Goal: Task Accomplishment & Management: Manage account settings

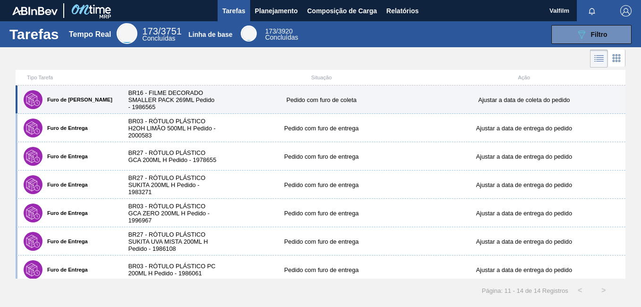
click at [280, 103] on div "Pedido com furo de coleta" at bounding box center [321, 99] width 203 height 7
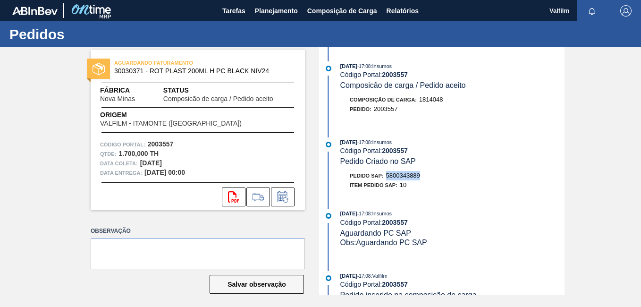
drag, startPoint x: 422, startPoint y: 178, endPoint x: 385, endPoint y: 177, distance: 36.8
click at [385, 177] on div "Pedido SAP: 5800343889" at bounding box center [452, 175] width 224 height 9
copy span "5800343889"
click at [289, 196] on icon at bounding box center [282, 196] width 15 height 11
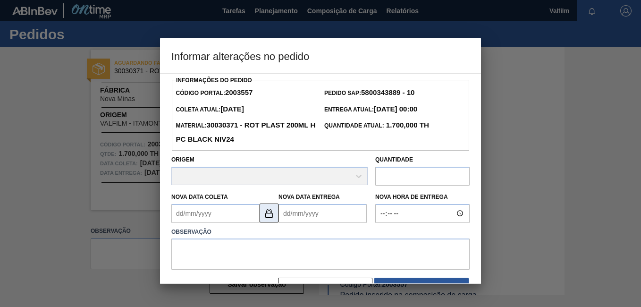
click at [269, 212] on img at bounding box center [268, 212] width 11 height 11
click at [190, 211] on Coleta "Nova Data Coleta" at bounding box center [215, 213] width 88 height 19
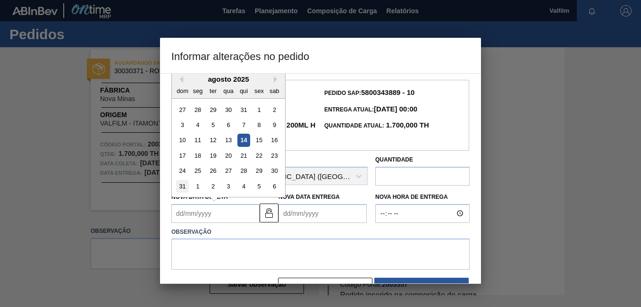
click at [184, 188] on div "31" at bounding box center [182, 186] width 13 height 13
type Coleta "31/08/2025"
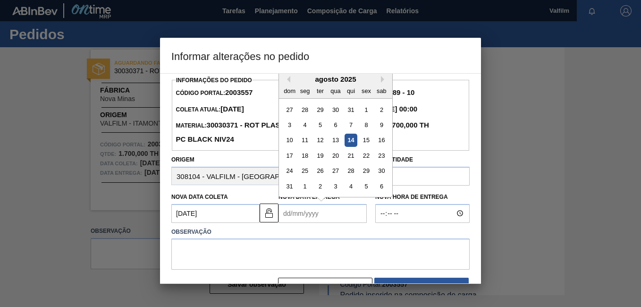
click at [327, 222] on Entrega "Nova Data Entrega" at bounding box center [323, 213] width 88 height 19
click at [306, 192] on div "1" at bounding box center [305, 186] width 13 height 13
type Entrega "01/09/2025"
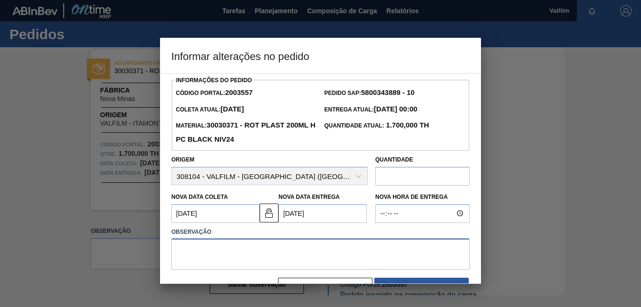
click at [275, 245] on textarea at bounding box center [320, 253] width 298 height 31
type textarea "C"
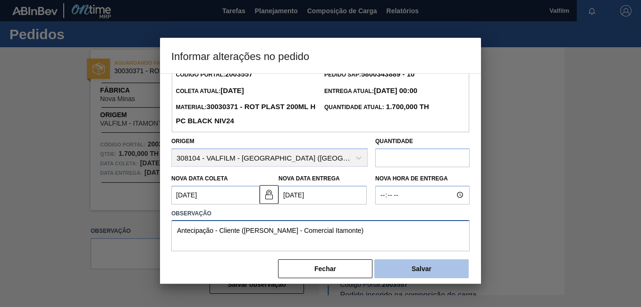
scroll to position [27, 0]
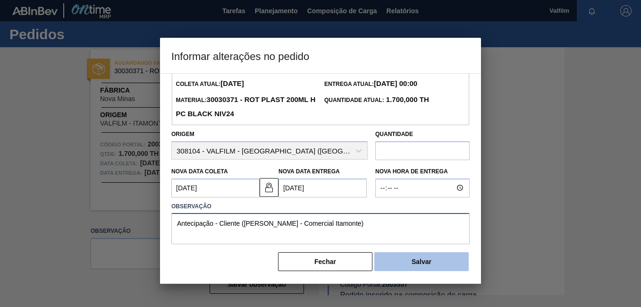
type textarea "Antecipação - Cliente (Ana Carolina - Comercial Itamonte)"
click at [391, 254] on button "Salvar" at bounding box center [421, 261] width 94 height 19
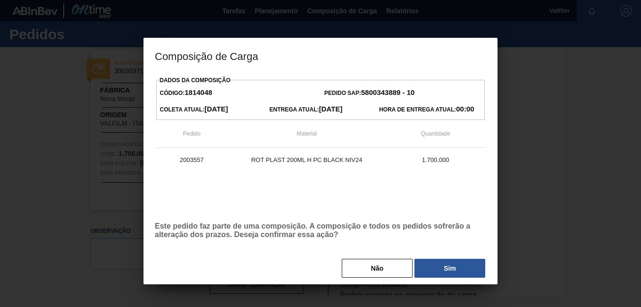
drag, startPoint x: 466, startPoint y: 266, endPoint x: 466, endPoint y: 304, distance: 37.8
click at [466, 266] on button "Sim" at bounding box center [449, 268] width 71 height 19
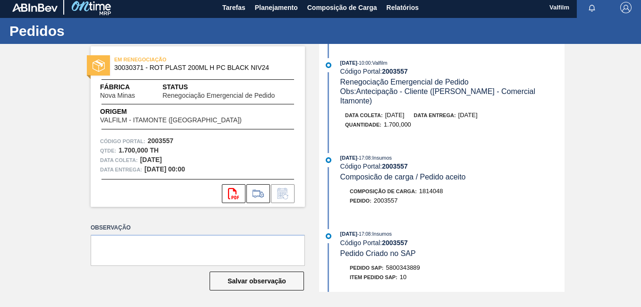
scroll to position [0, 0]
